Goal: Information Seeking & Learning: Check status

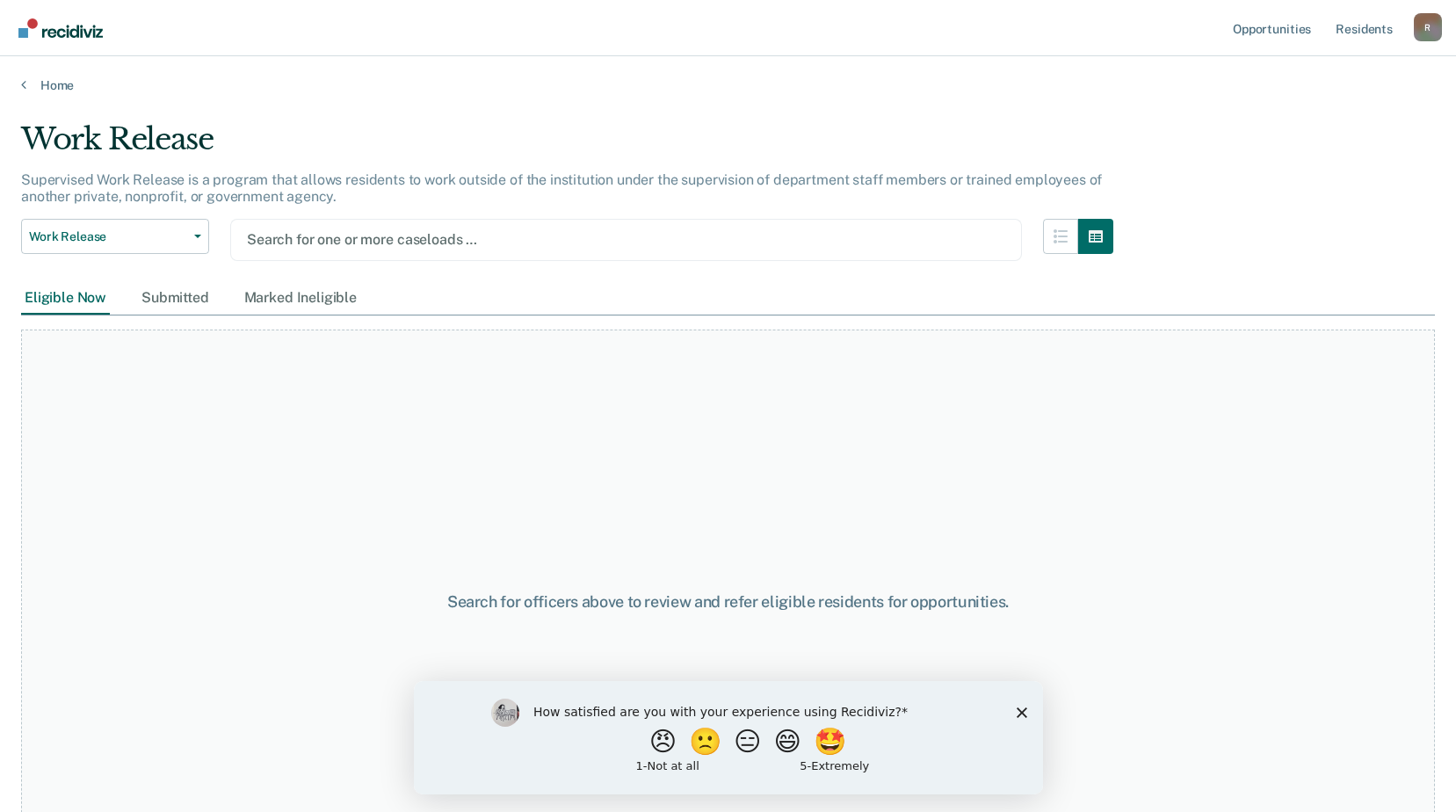
click at [479, 239] on div at bounding box center [626, 239] width 758 height 21
